Goal: Information Seeking & Learning: Check status

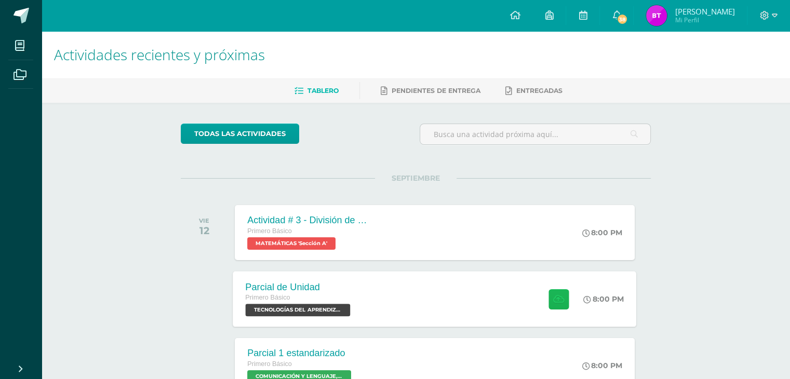
click at [559, 300] on icon at bounding box center [558, 298] width 11 height 9
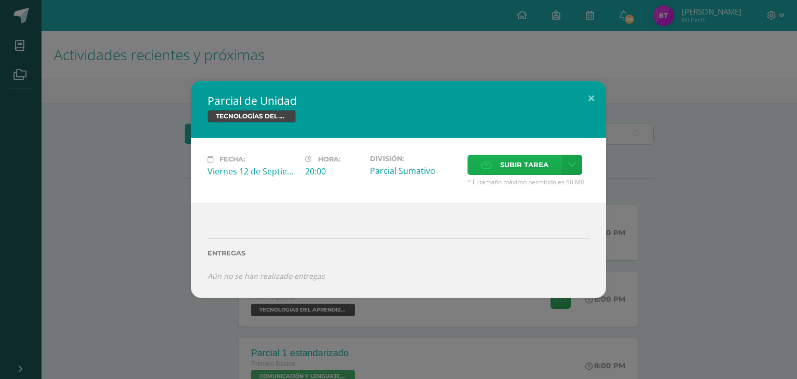
click at [546, 166] on span "Subir tarea" at bounding box center [524, 164] width 48 height 19
click at [0, 0] on input "Subir tarea" at bounding box center [0, 0] width 0 height 0
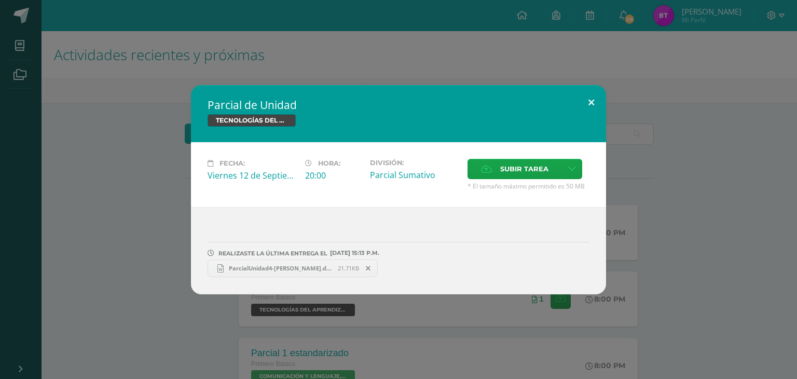
click at [591, 92] on button at bounding box center [592, 102] width 30 height 35
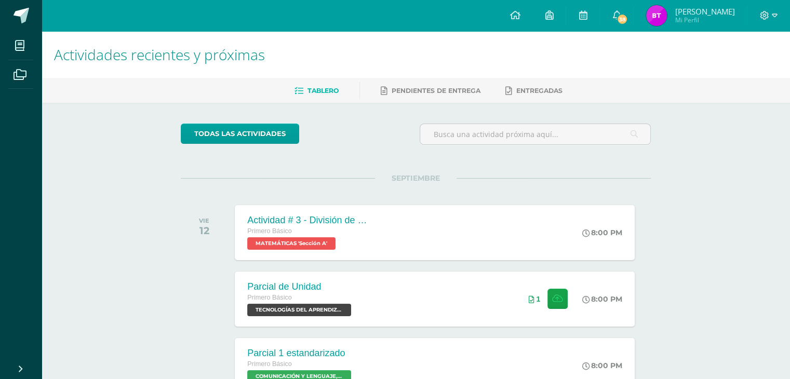
click at [660, 13] on img at bounding box center [656, 15] width 21 height 21
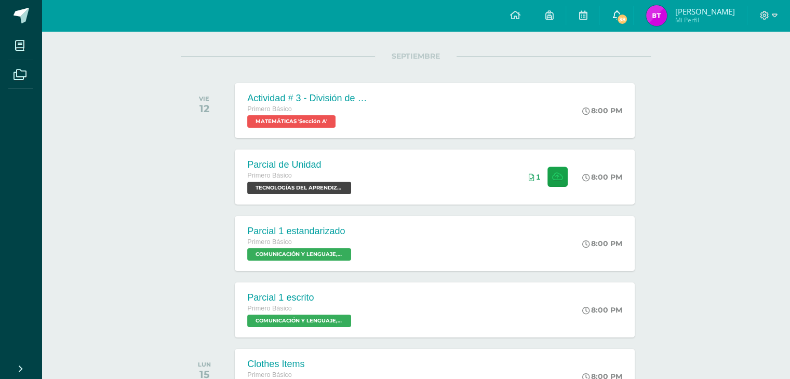
scroll to position [156, 0]
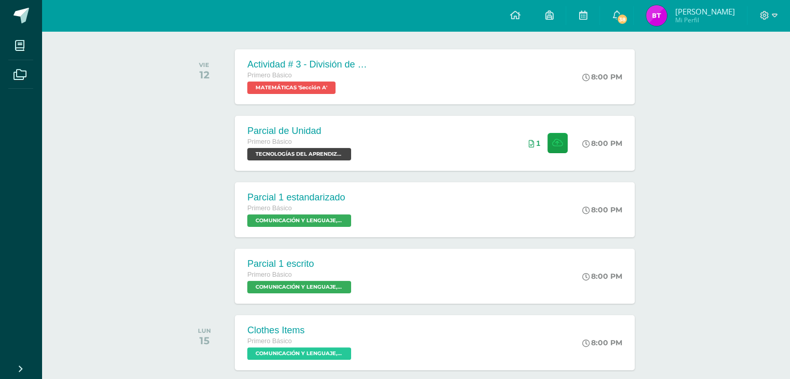
click at [665, 20] on img at bounding box center [656, 15] width 21 height 21
click at [660, 23] on img at bounding box center [656, 15] width 21 height 21
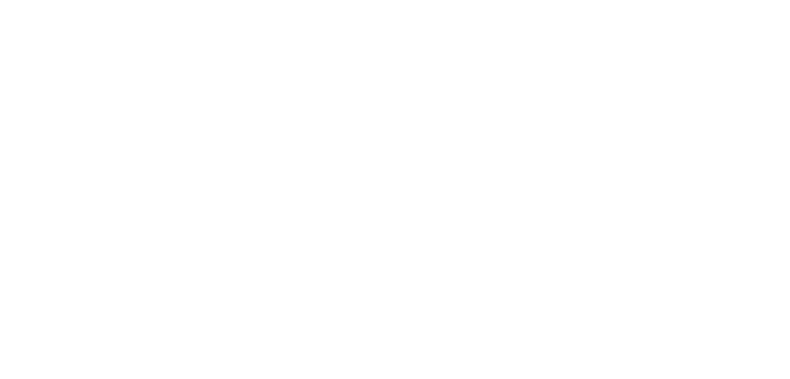
click at [0, 0] on html at bounding box center [0, 0] width 0 height 0
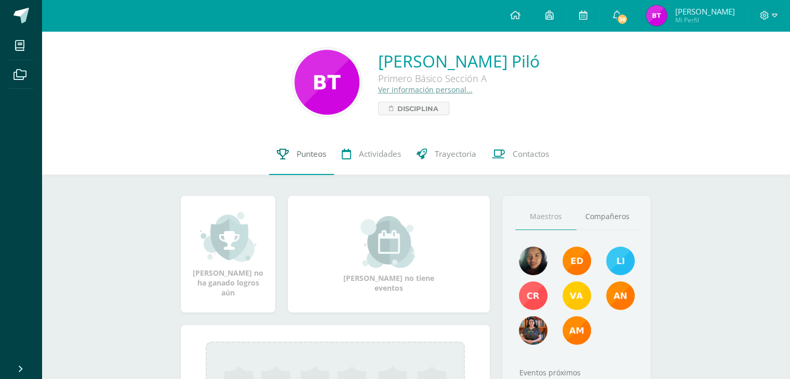
click at [311, 151] on span "Punteos" at bounding box center [311, 153] width 30 height 11
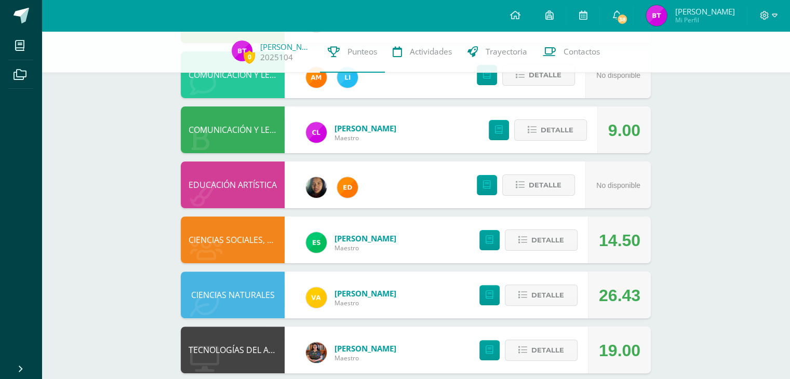
scroll to position [311, 0]
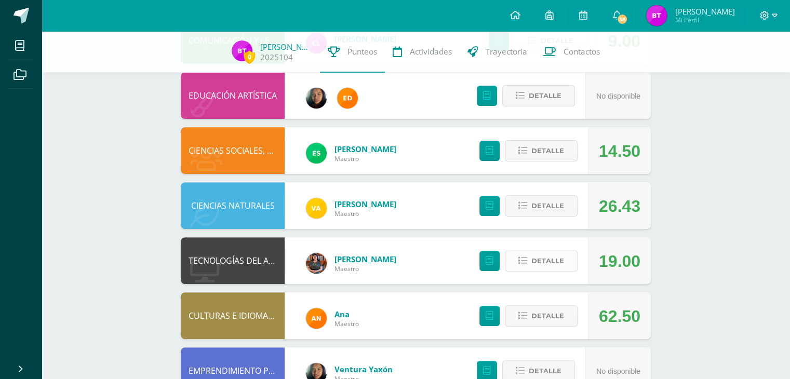
click at [543, 262] on span "Detalle" at bounding box center [547, 260] width 33 height 19
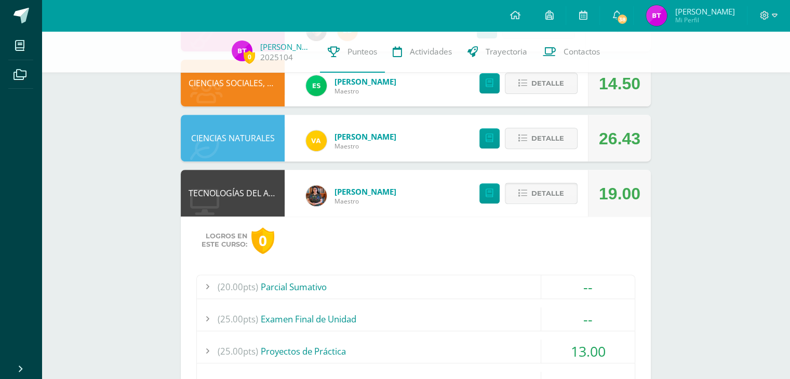
scroll to position [519, 0]
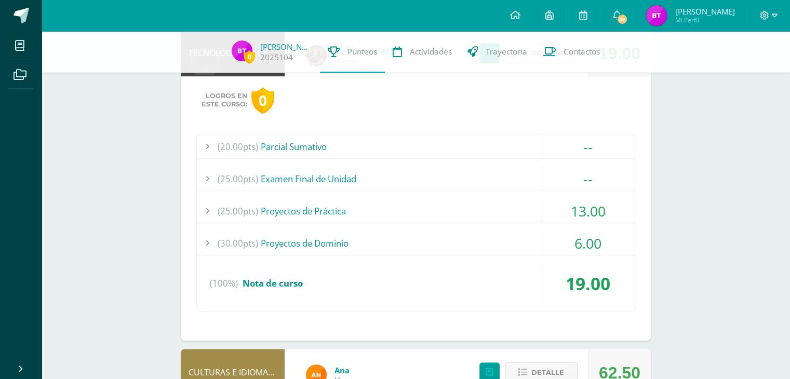
click at [419, 214] on div "(25.00pts) Proyectos de Práctica" at bounding box center [416, 210] width 438 height 23
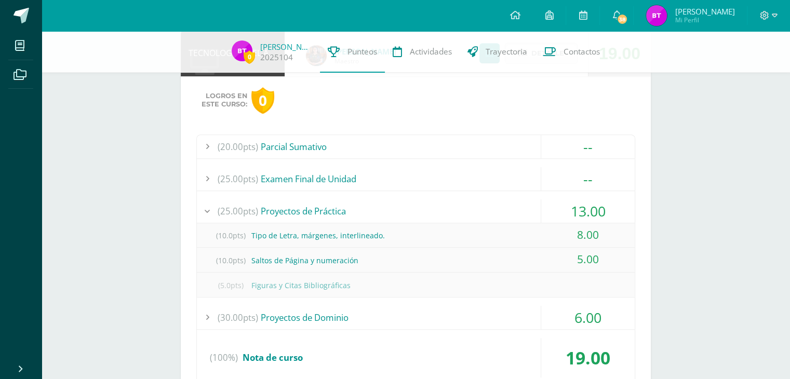
click at [513, 318] on div "(30.00pts) Proyectos de Dominio" at bounding box center [416, 317] width 438 height 23
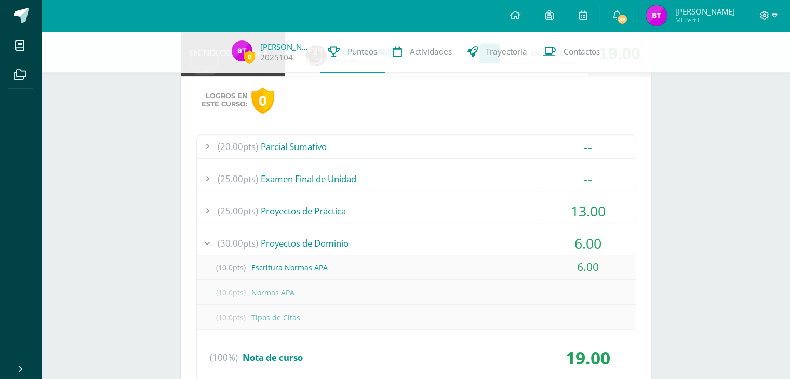
click at [520, 143] on div "(20.00pts) Parcial Sumativo" at bounding box center [416, 146] width 438 height 23
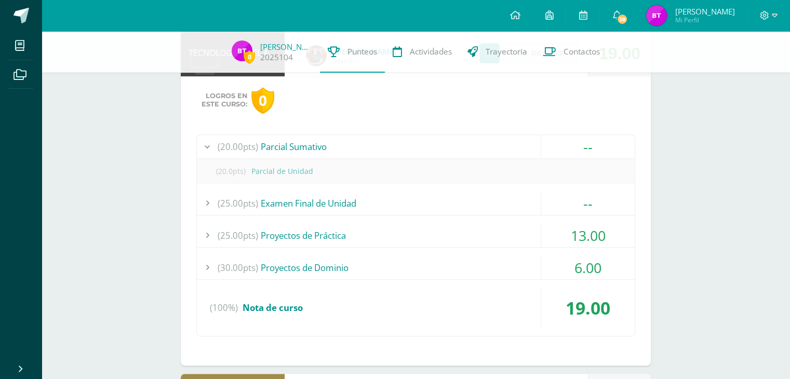
click at [515, 208] on div "(25.00pts) Examen Final de Unidad" at bounding box center [416, 203] width 438 height 23
click at [508, 227] on div "(25.00pts) Proyectos de Práctica" at bounding box center [416, 235] width 438 height 23
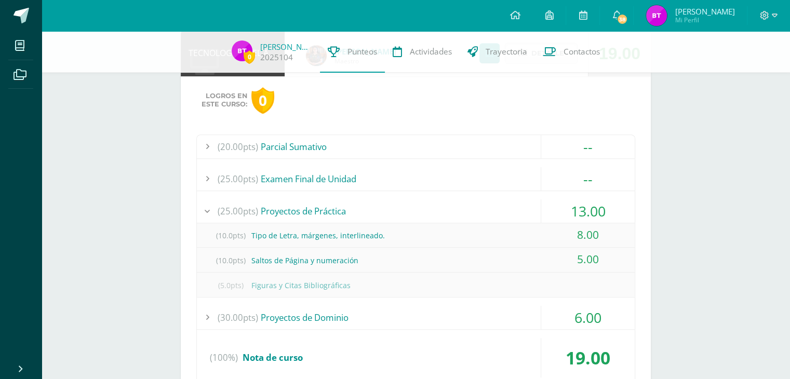
click at [777, 22] on div at bounding box center [768, 15] width 43 height 31
click at [768, 12] on span at bounding box center [768, 15] width 18 height 11
click at [749, 71] on span "Cerrar sesión" at bounding box center [741, 71] width 47 height 10
